Goal: Information Seeking & Learning: Learn about a topic

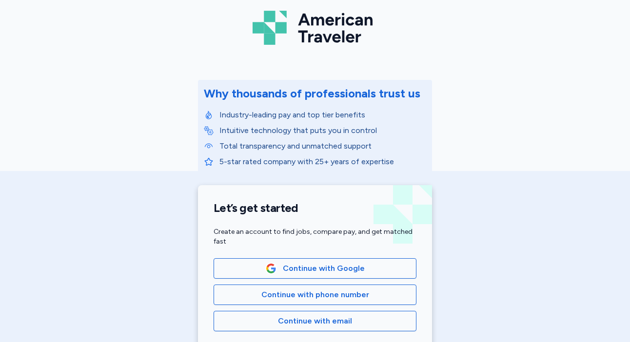
scroll to position [146, 0]
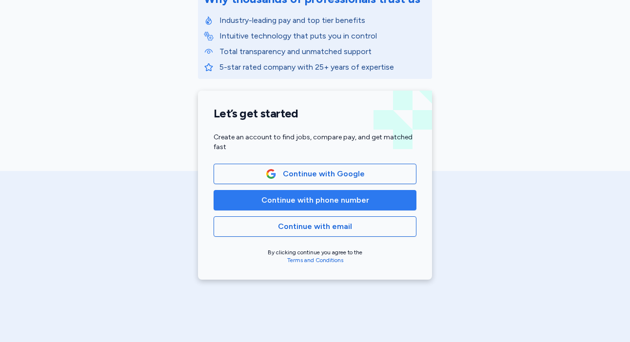
click at [319, 201] on span "Continue with phone number" at bounding box center [315, 201] width 108 height 12
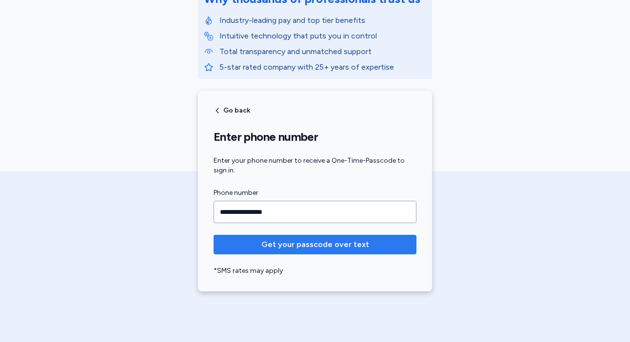
type input "**********"
click at [341, 248] on span "Get your passcode over text" at bounding box center [315, 245] width 108 height 12
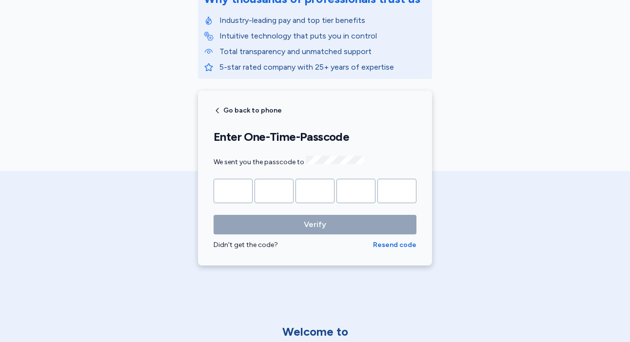
type input "*"
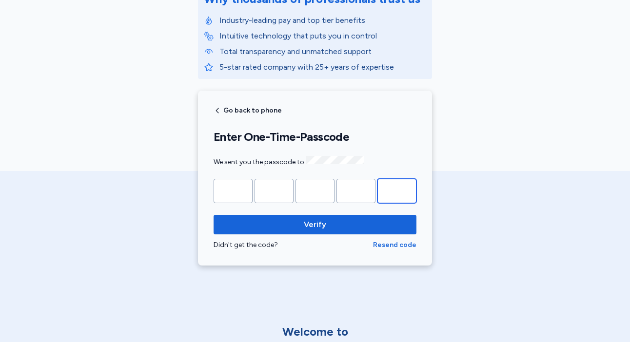
type input "*"
click at [214, 215] on button "Verify" at bounding box center [315, 225] width 203 height 20
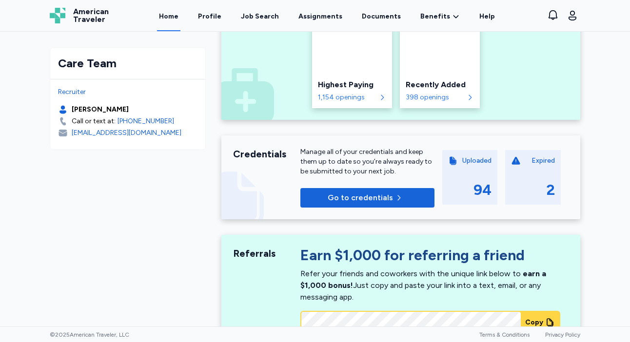
scroll to position [244, 0]
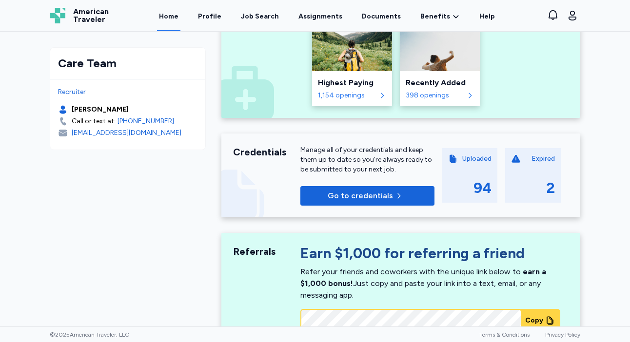
click at [536, 183] on div "2" at bounding box center [533, 188] width 44 height 18
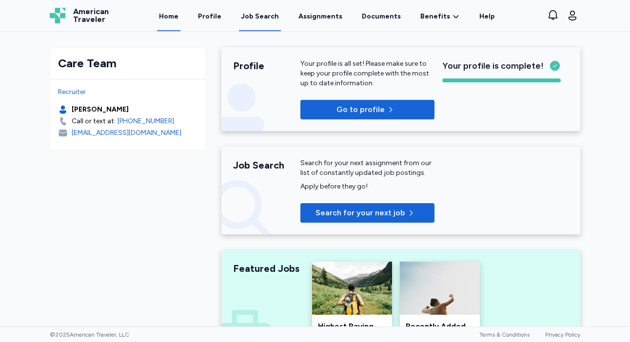
click at [257, 16] on div "Job Search" at bounding box center [260, 17] width 38 height 10
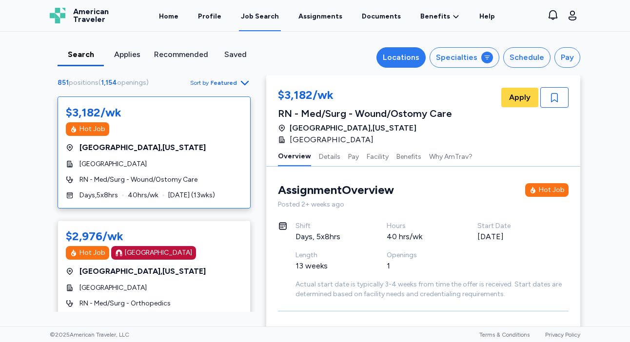
click at [414, 62] on div "Locations" at bounding box center [401, 58] width 37 height 12
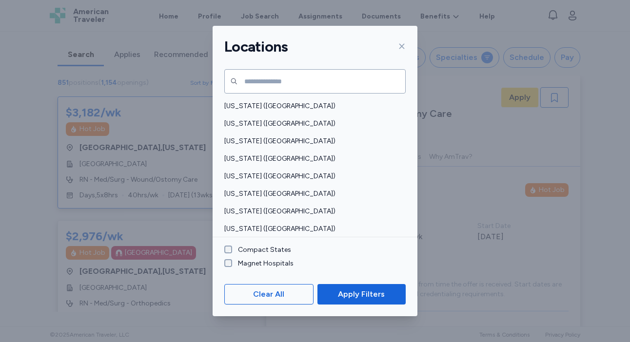
click at [280, 248] on label "Compact States" at bounding box center [261, 250] width 59 height 10
click at [350, 290] on span "Apply Filters" at bounding box center [361, 295] width 47 height 12
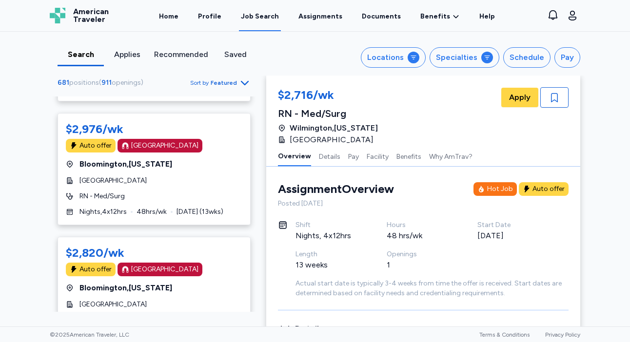
scroll to position [1024, 0]
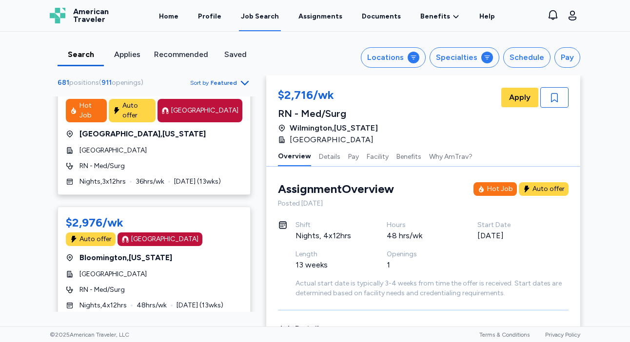
click at [239, 84] on icon "button" at bounding box center [245, 83] width 12 height 12
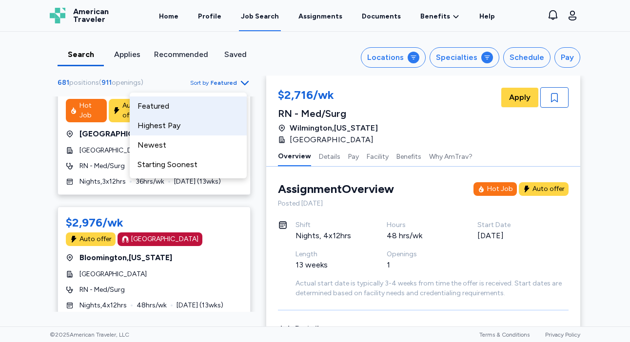
click at [199, 125] on div "Highest Pay" at bounding box center [188, 126] width 117 height 20
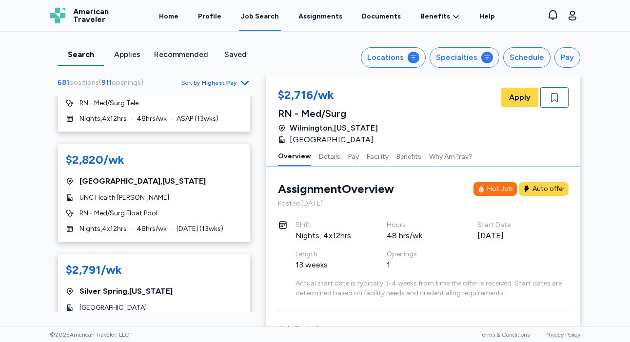
scroll to position [195, 0]
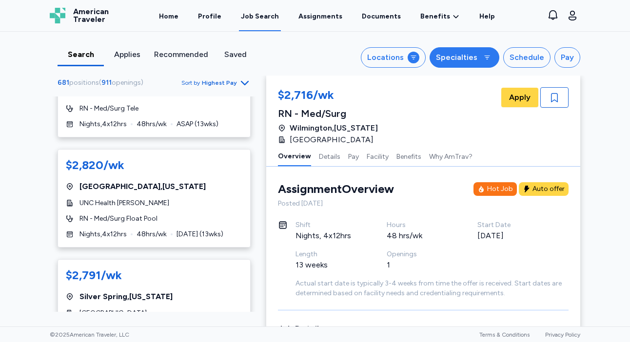
click at [471, 53] on div "Specialties" at bounding box center [456, 58] width 41 height 12
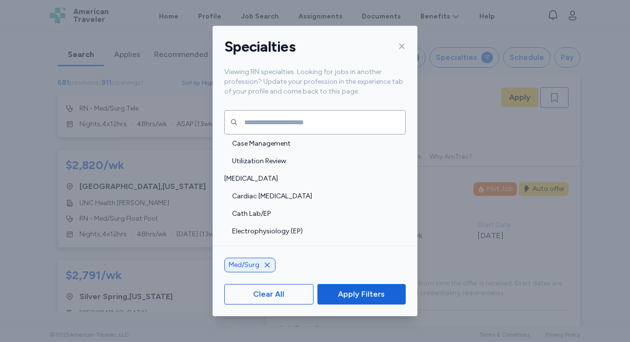
scroll to position [0, 0]
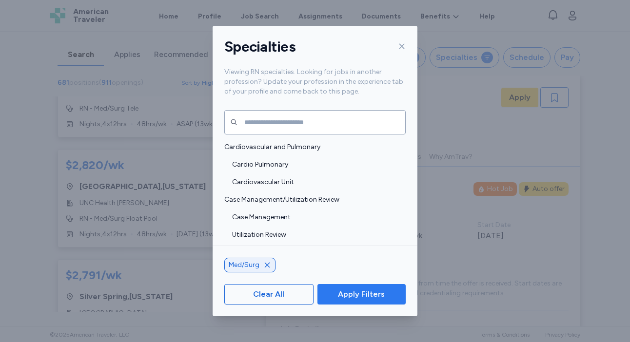
click at [353, 288] on button "Apply Filters" at bounding box center [361, 294] width 88 height 20
